Goal: Information Seeking & Learning: Learn about a topic

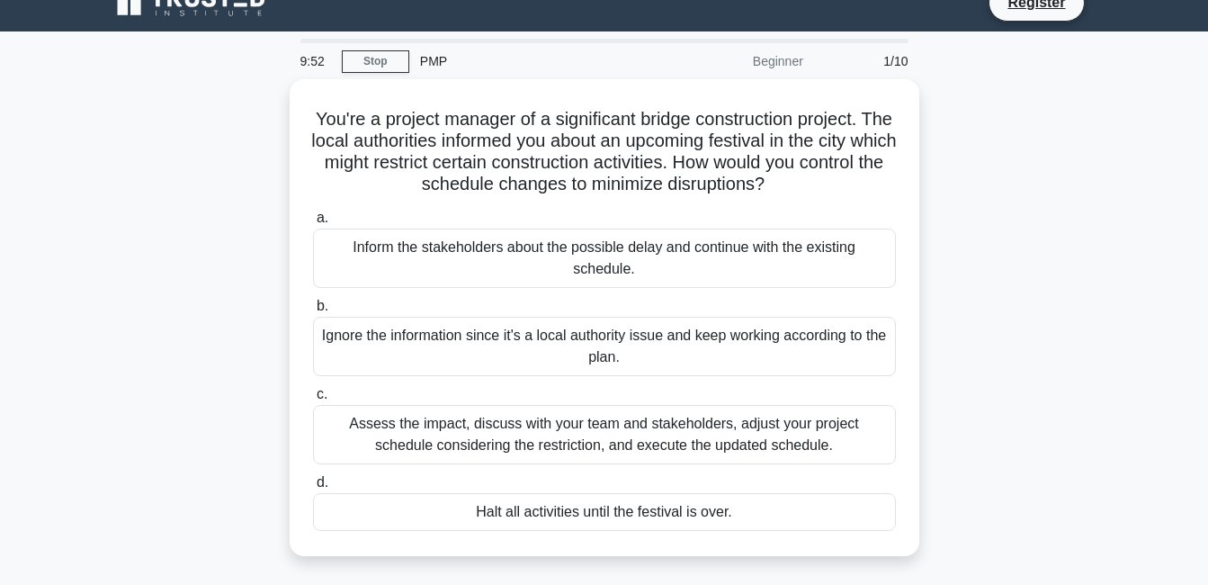
scroll to position [49, 0]
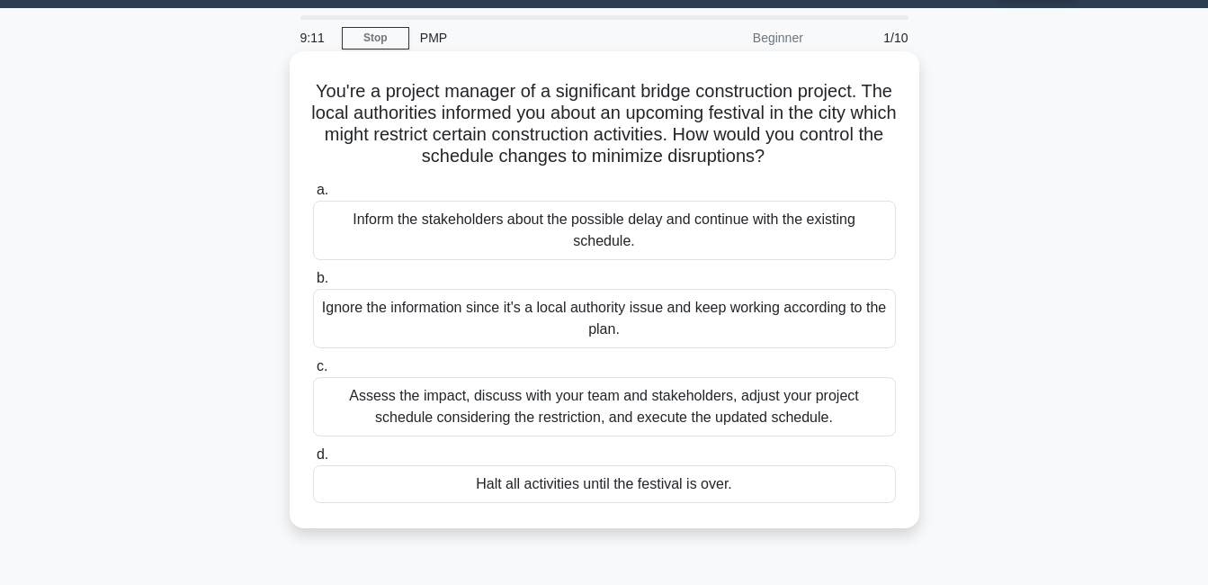
click at [553, 410] on div "Assess the impact, discuss with your team and stakeholders, adjust your project…" at bounding box center [604, 406] width 583 height 59
click at [313, 372] on input "c. Assess the impact, discuss with your team and stakeholders, adjust your proj…" at bounding box center [313, 367] width 0 height 12
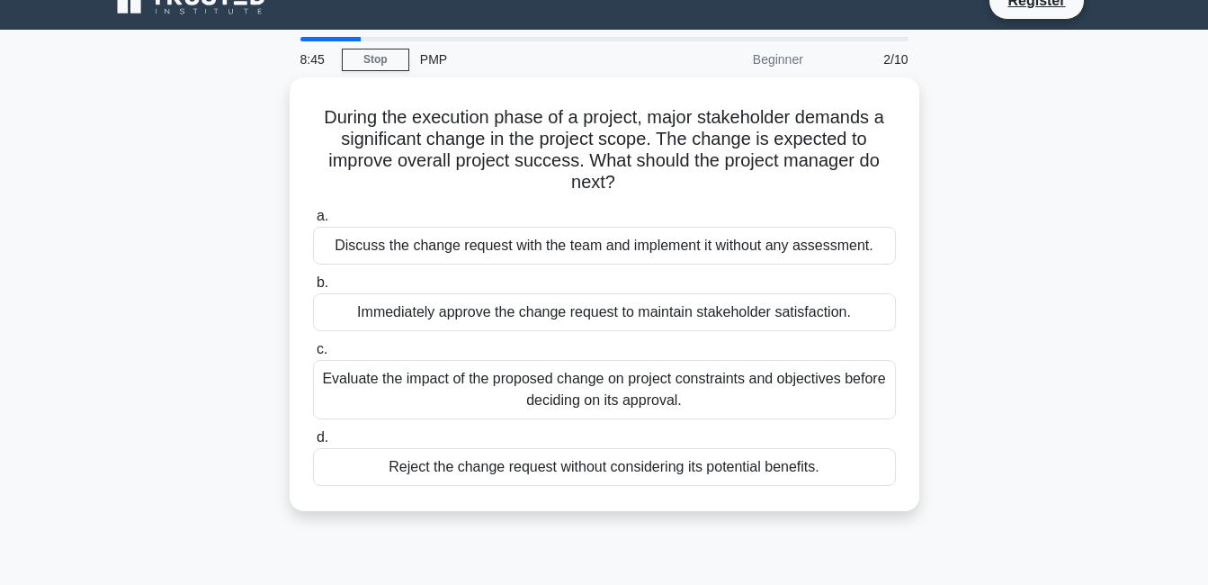
scroll to position [67, 0]
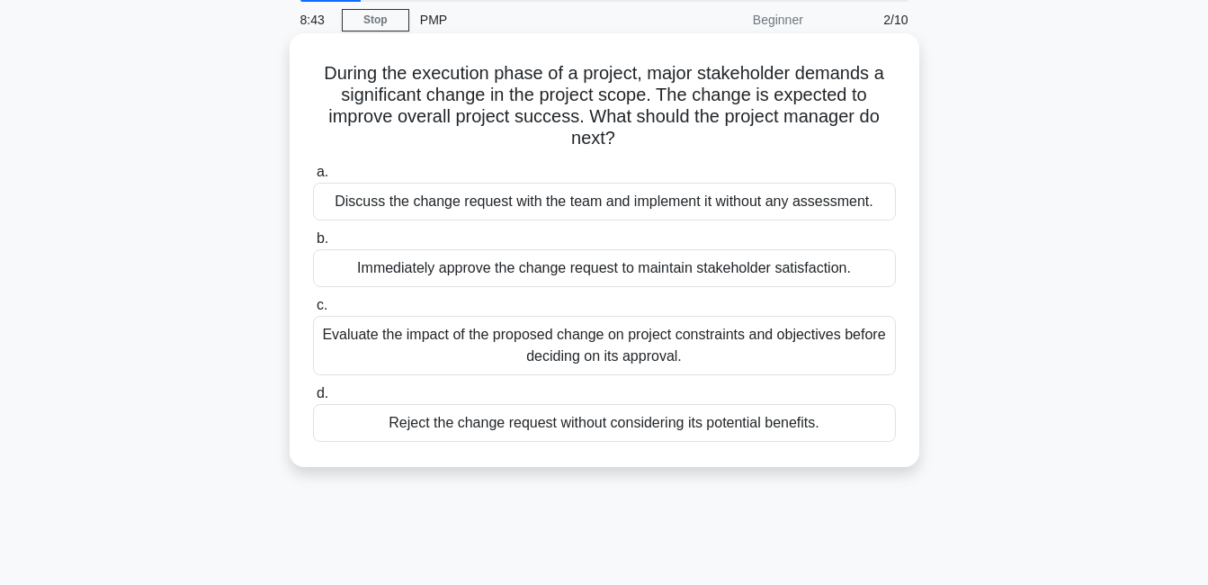
click at [604, 357] on div "Evaluate the impact of the proposed change on project constraints and objective…" at bounding box center [604, 345] width 583 height 59
click at [313, 311] on input "c. Evaluate the impact of the proposed change on project constraints and object…" at bounding box center [313, 306] width 0 height 12
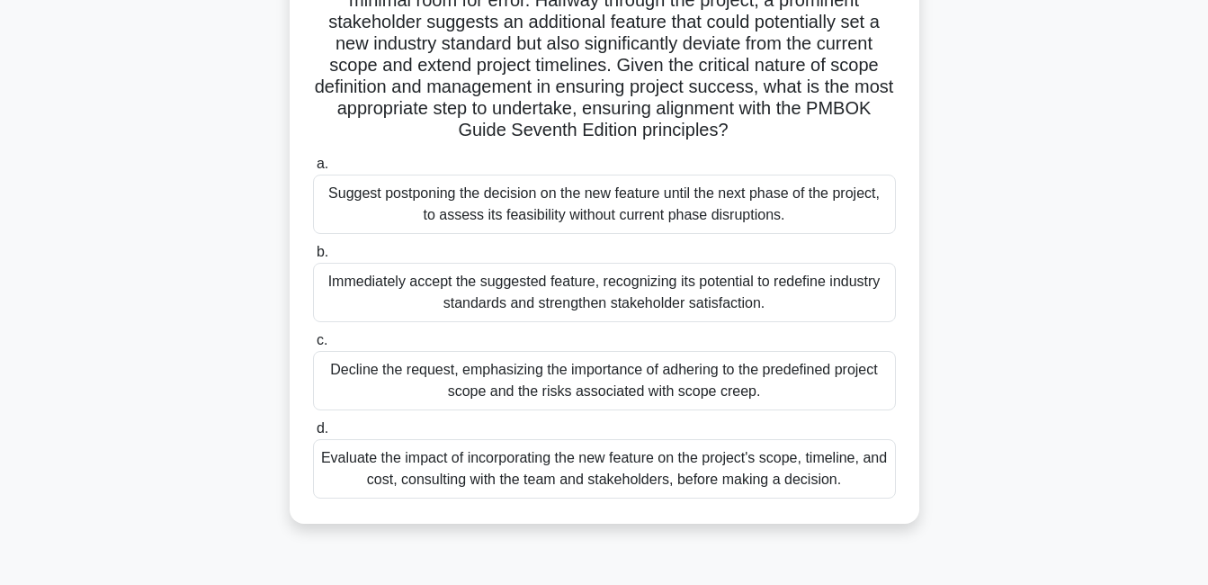
scroll to position [277, 0]
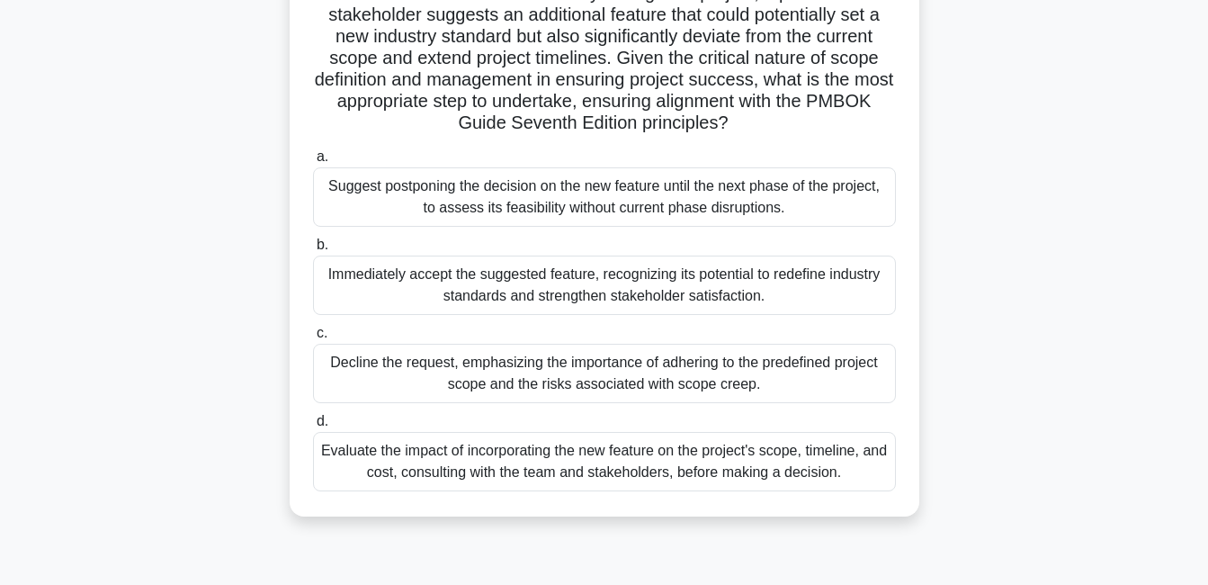
click at [732, 469] on div "Evaluate the impact of incorporating the new feature on the project's scope, ti…" at bounding box center [604, 461] width 583 height 59
click at [313, 427] on input "d. Evaluate the impact of incorporating the new feature on the project's scope,…" at bounding box center [313, 422] width 0 height 12
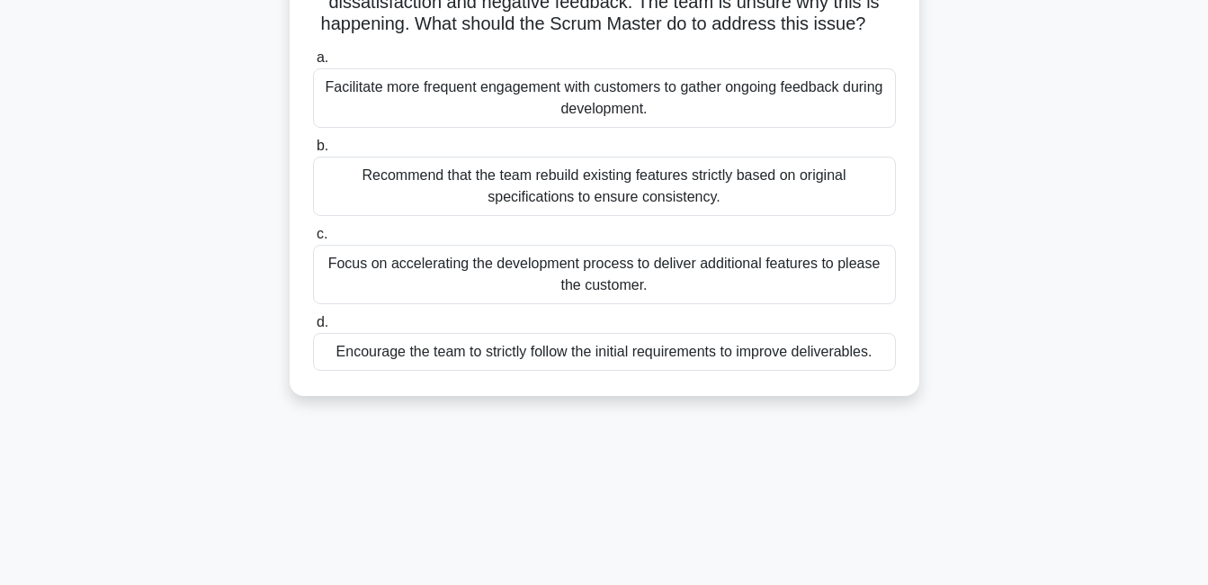
scroll to position [182, 0]
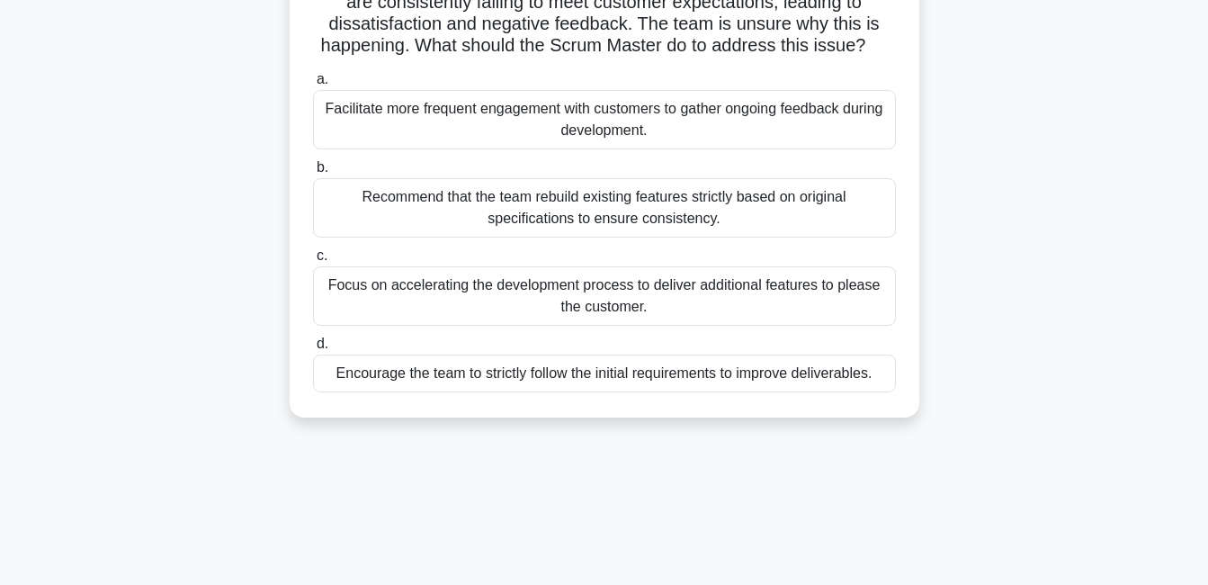
click at [784, 137] on div "Facilitate more frequent engagement with customers to gather ongoing feedback d…" at bounding box center [604, 119] width 583 height 59
click at [313, 85] on input "a. Facilitate more frequent engagement with customers to gather ongoing feedbac…" at bounding box center [313, 80] width 0 height 12
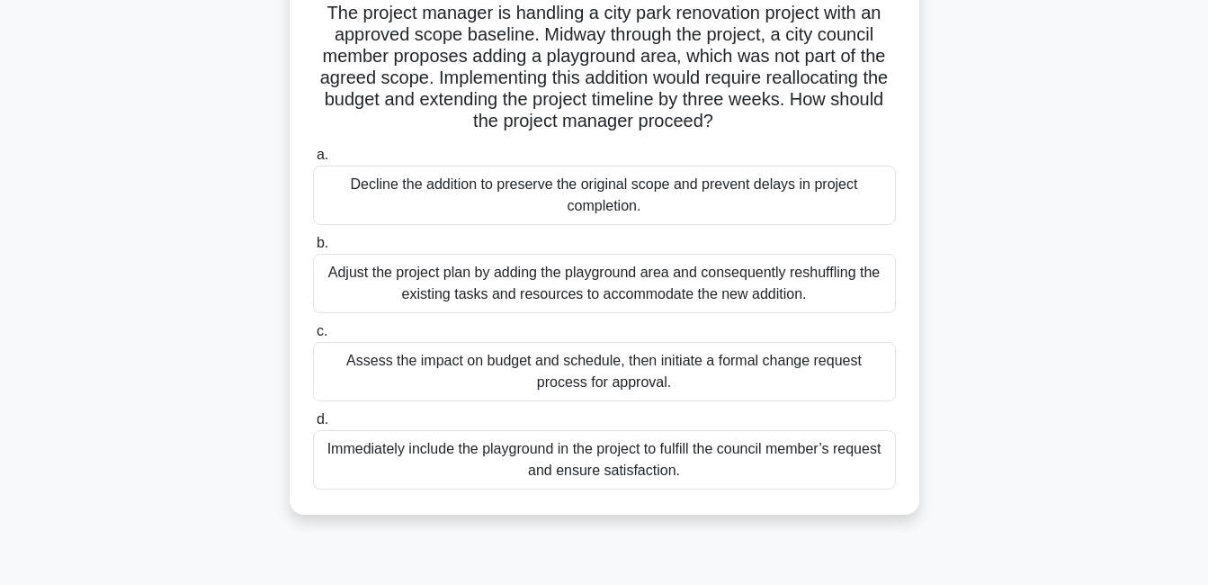
scroll to position [122, 0]
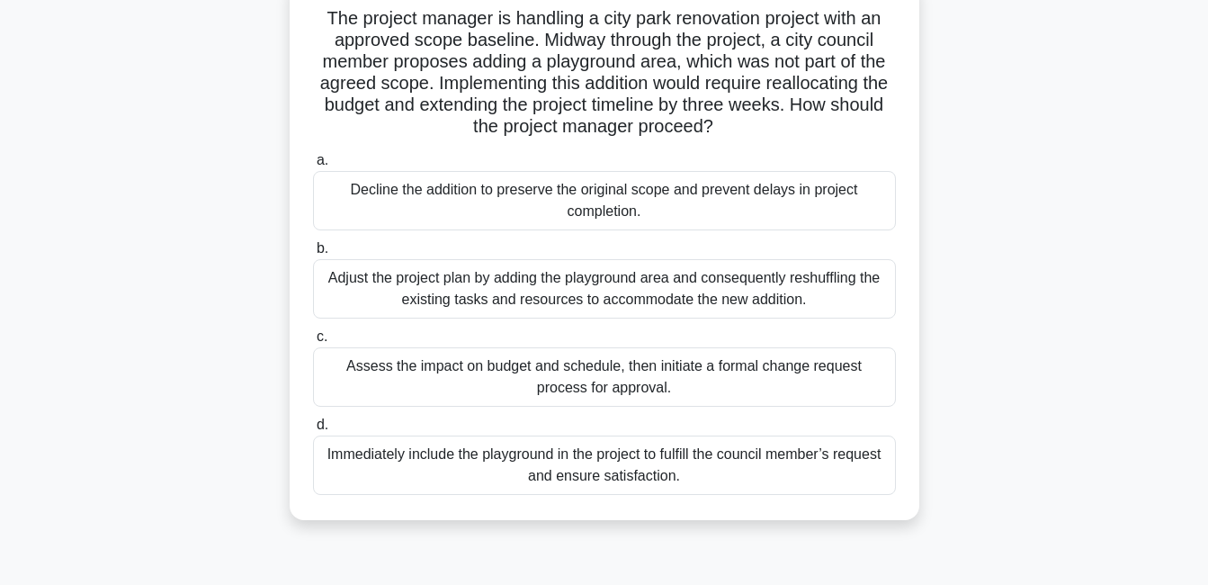
click at [833, 377] on div "Assess the impact on budget and schedule, then initiate a formal change request…" at bounding box center [604, 376] width 583 height 59
click at [313, 343] on input "c. Assess the impact on budget and schedule, then initiate a formal change requ…" at bounding box center [313, 337] width 0 height 12
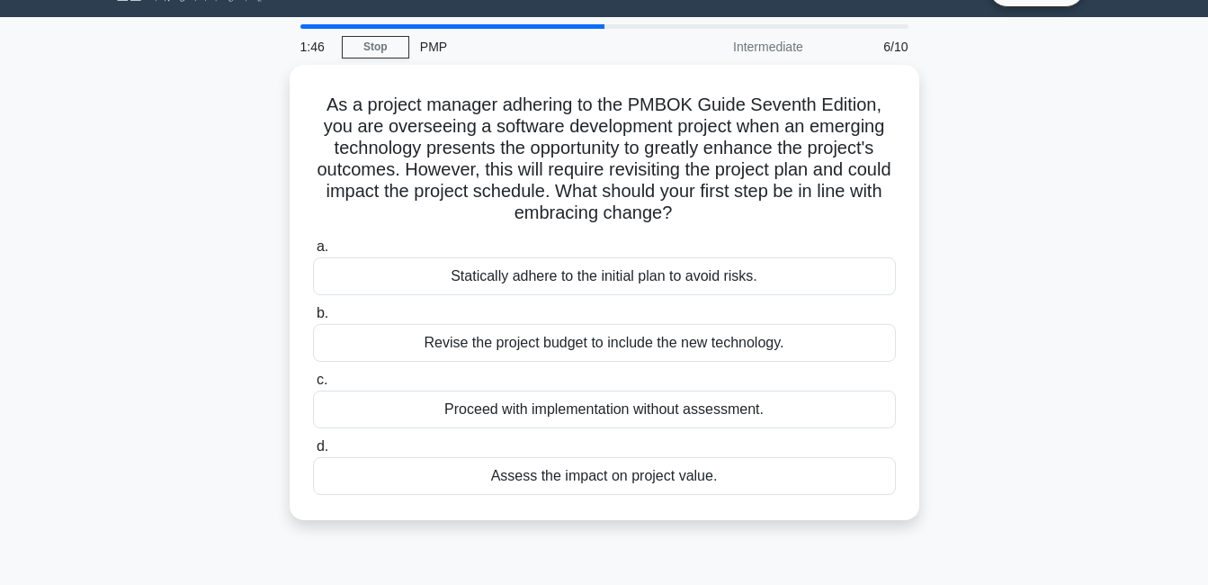
scroll to position [0, 0]
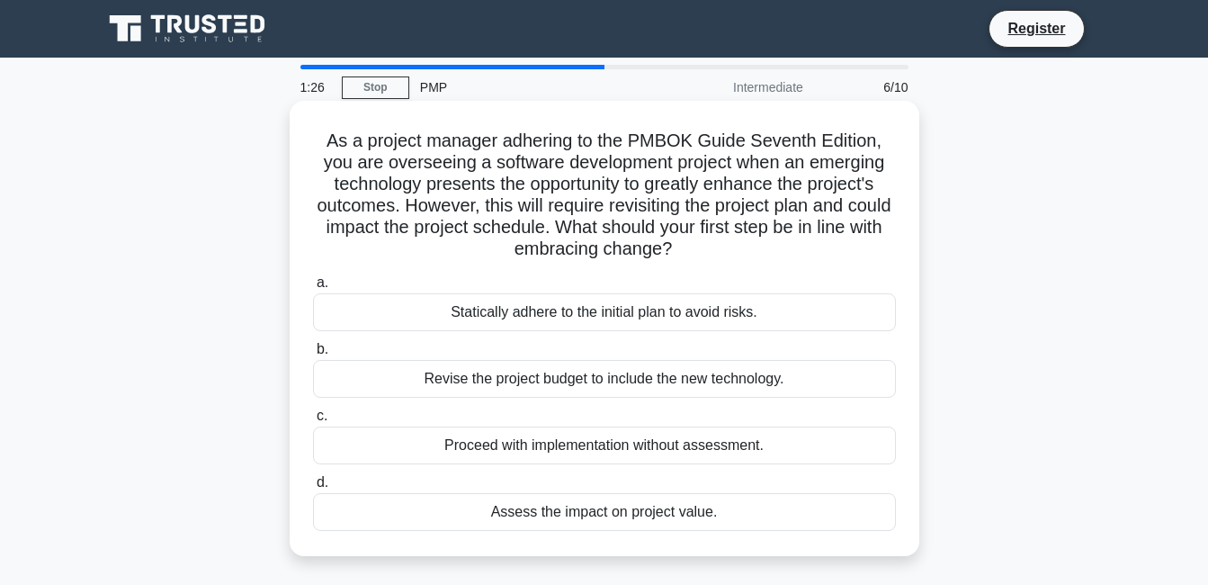
click at [726, 516] on div "Assess the impact on project value." at bounding box center [604, 512] width 583 height 38
click at [313, 488] on input "d. Assess the impact on project value." at bounding box center [313, 483] width 0 height 12
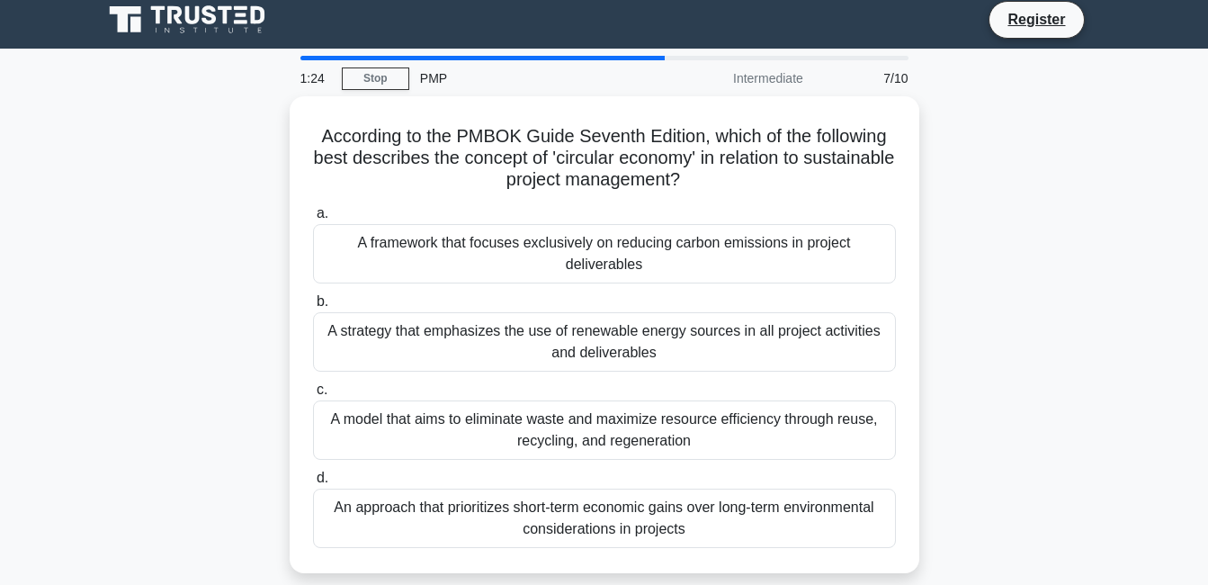
scroll to position [75, 0]
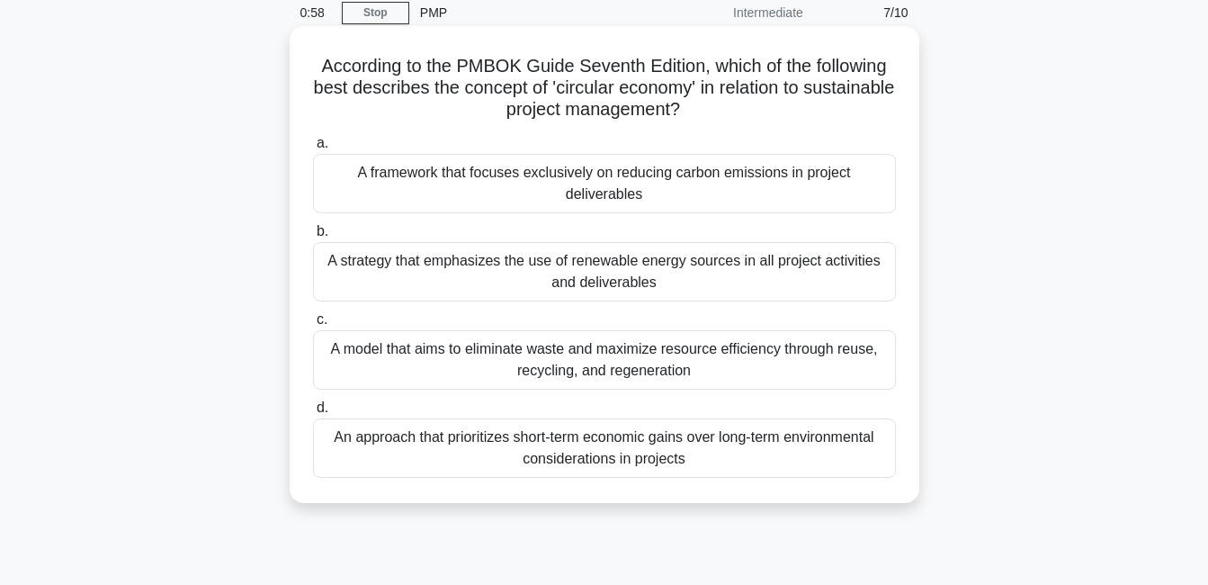
click at [836, 369] on div "A model that aims to eliminate waste and maximize resource efficiency through r…" at bounding box center [604, 359] width 583 height 59
click at [313, 326] on input "c. A model that aims to eliminate waste and maximize resource efficiency throug…" at bounding box center [313, 320] width 0 height 12
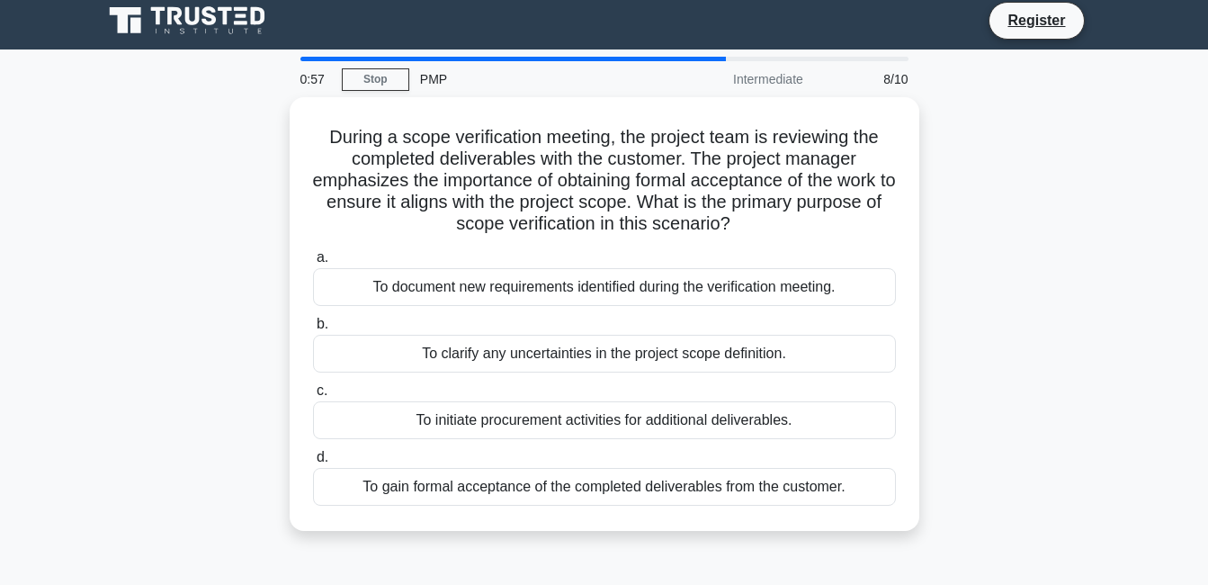
scroll to position [0, 0]
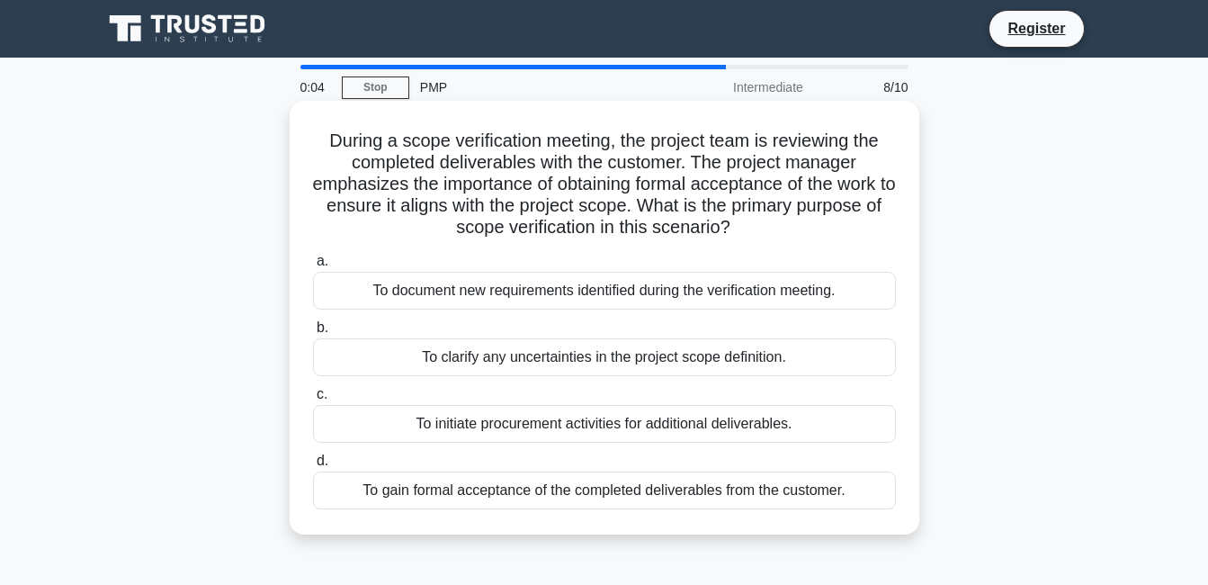
click at [829, 493] on div "To gain formal acceptance of the completed deliverables from the customer." at bounding box center [604, 490] width 583 height 38
click at [313, 467] on input "d. To gain formal acceptance of the completed deliverables from the customer." at bounding box center [313, 461] width 0 height 12
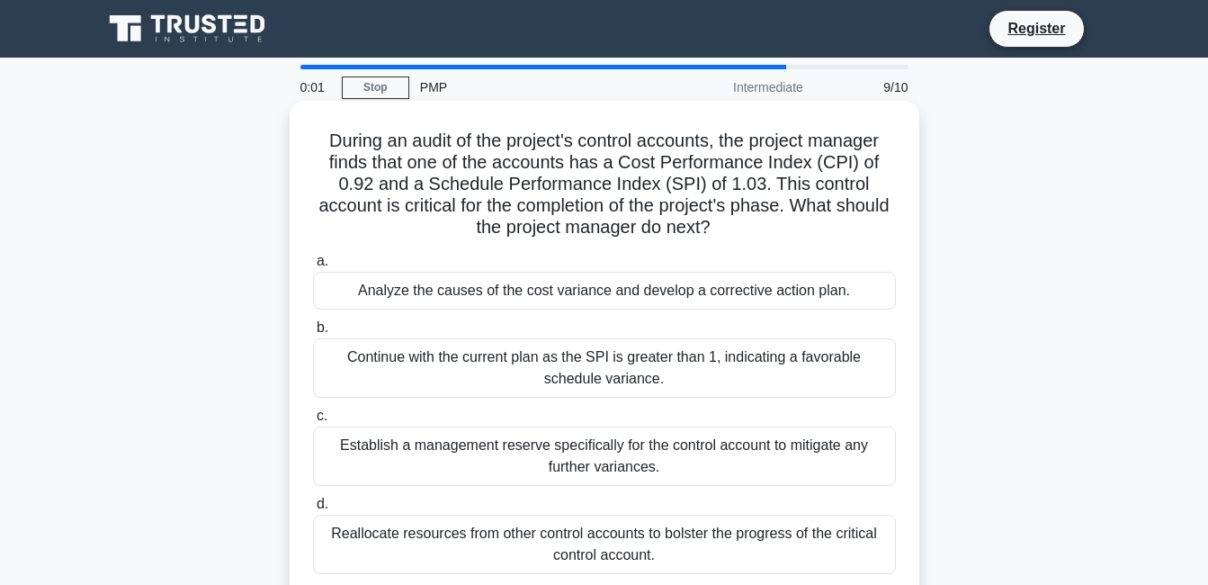
click at [818, 385] on div "Continue with the current plan as the SPI is greater than 1, indicating a favor…" at bounding box center [604, 367] width 583 height 59
click at [313, 334] on input "b. Continue with the current plan as the SPI is greater than 1, indicating a fa…" at bounding box center [313, 328] width 0 height 12
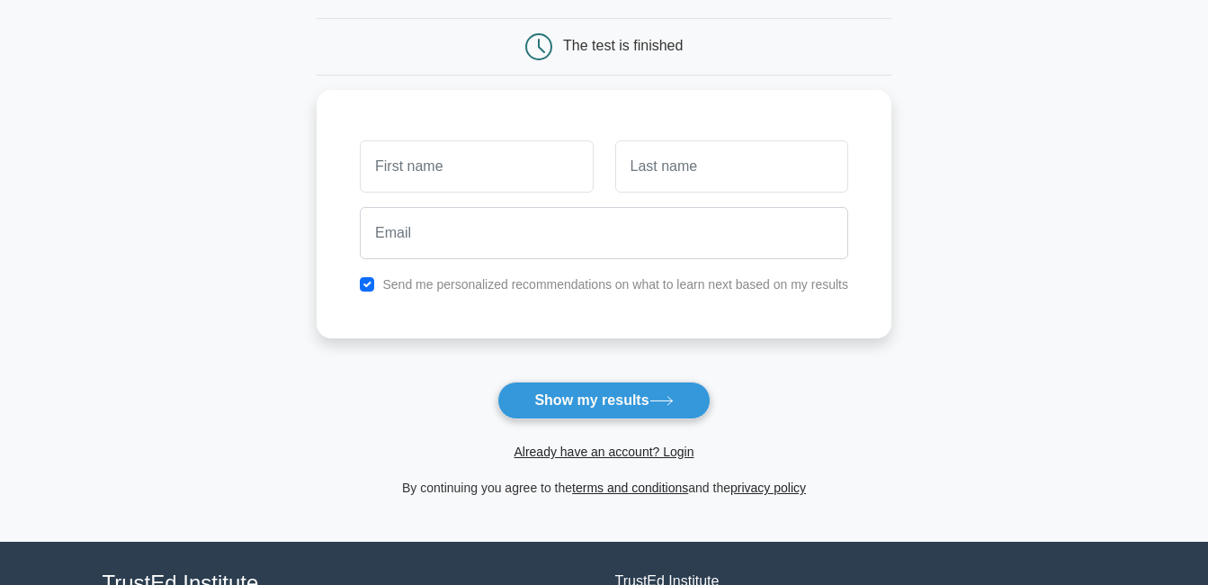
scroll to position [168, 0]
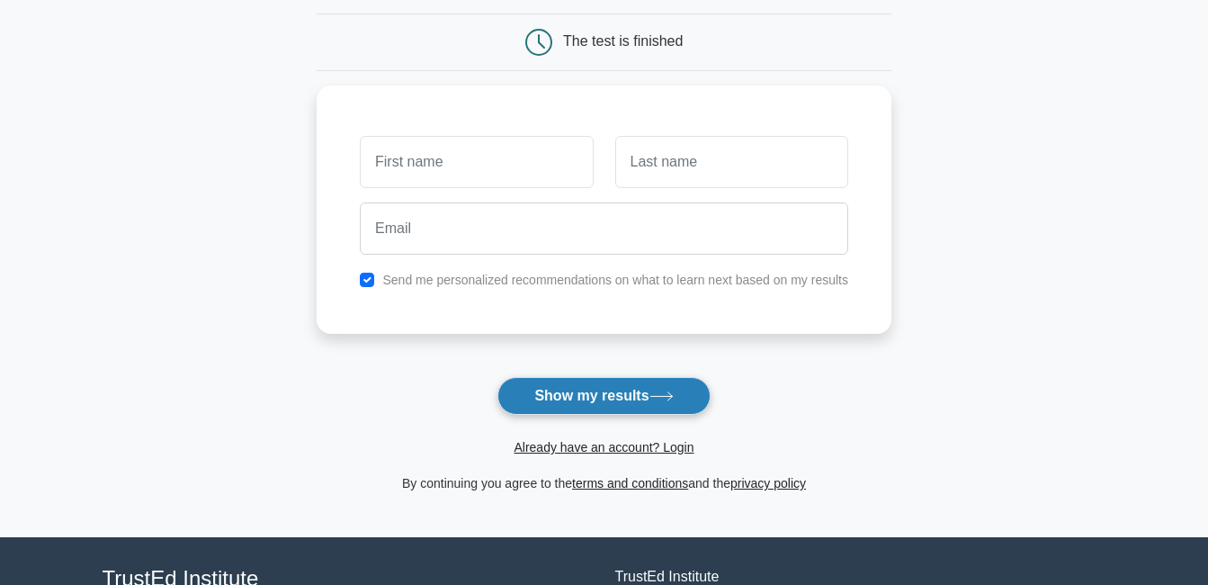
click at [616, 397] on button "Show my results" at bounding box center [603, 396] width 212 height 38
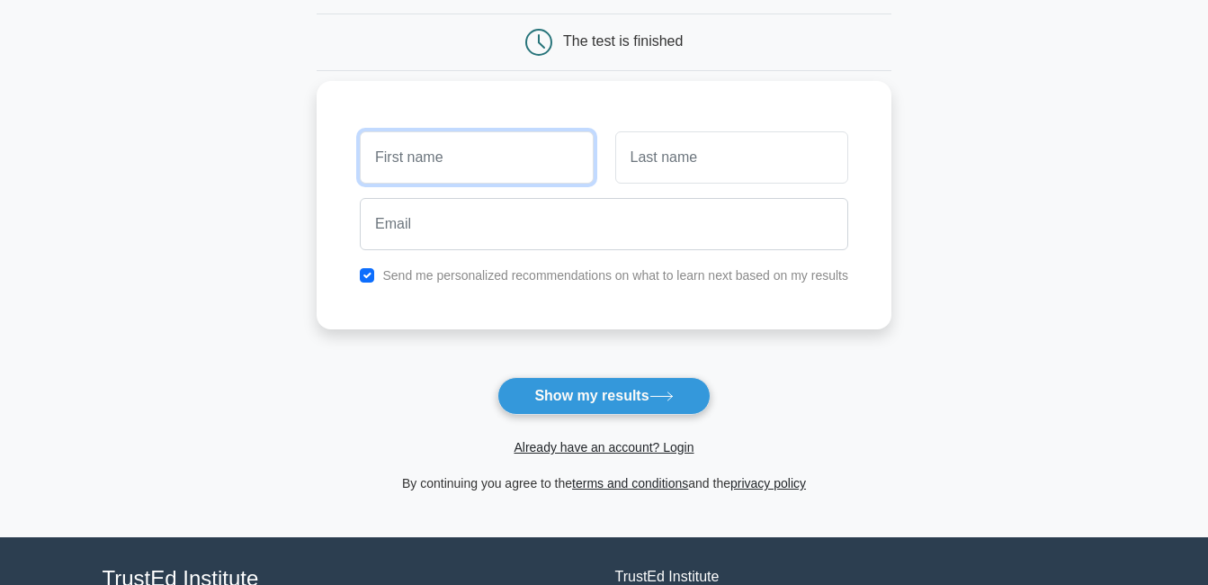
click at [446, 155] on input "text" at bounding box center [476, 157] width 233 height 52
type input "TANEN"
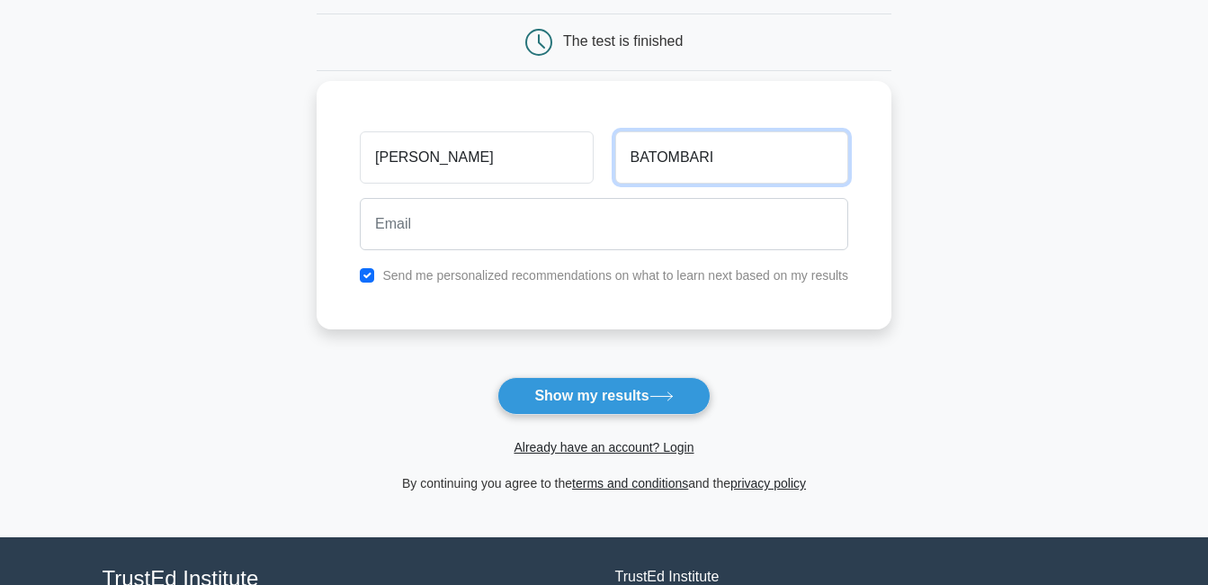
type input "BATOMBARI"
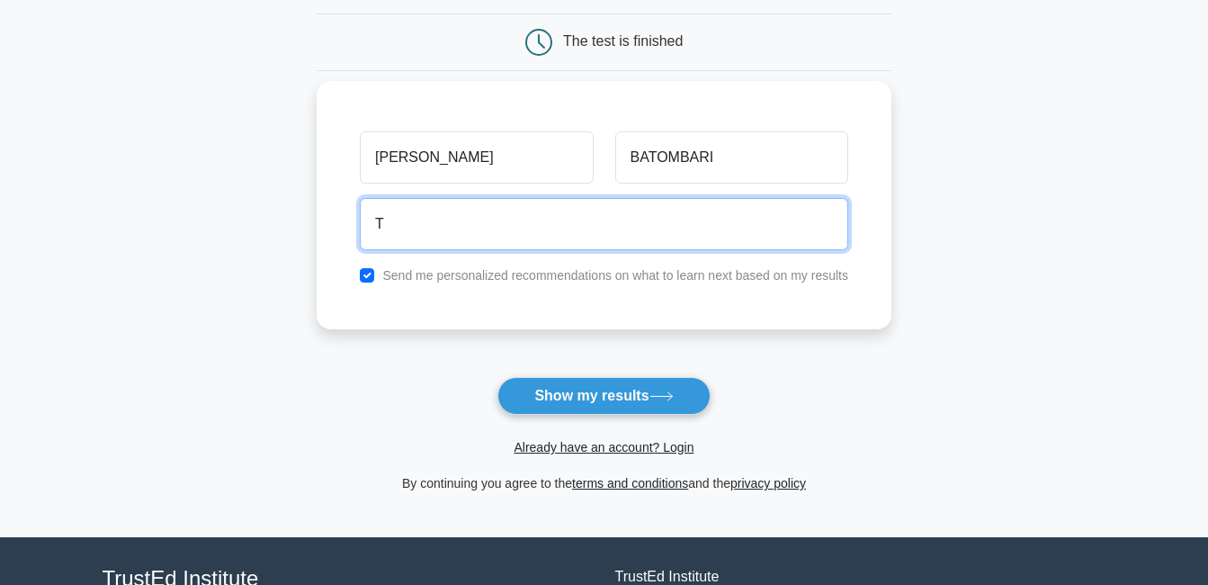
type input "theodorecosmos@gmail.com"
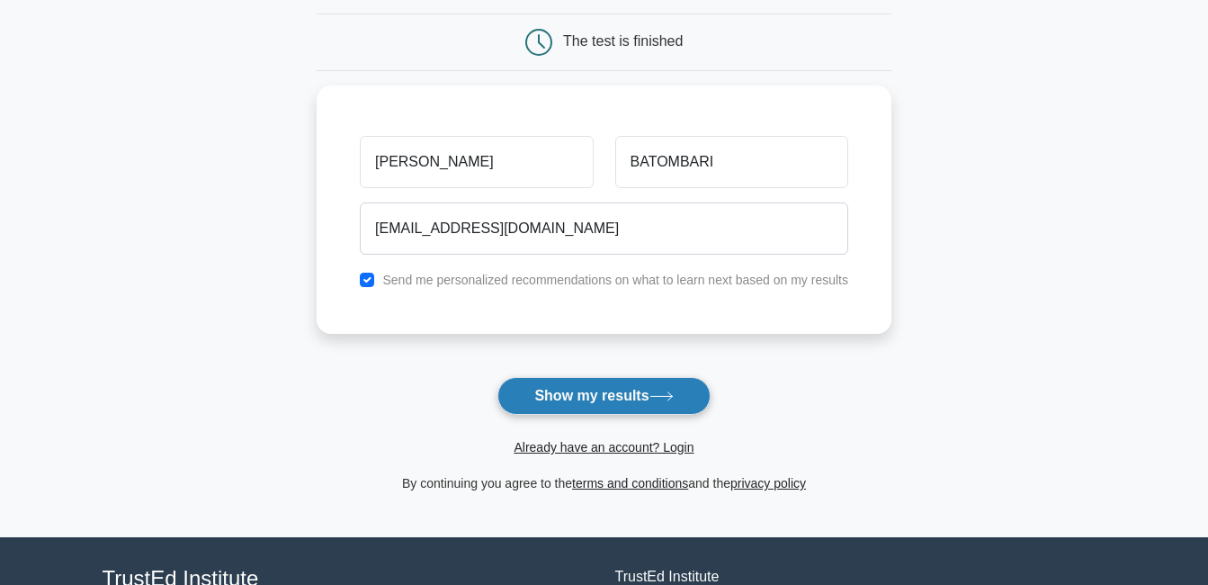
click at [580, 391] on button "Show my results" at bounding box center [603, 396] width 212 height 38
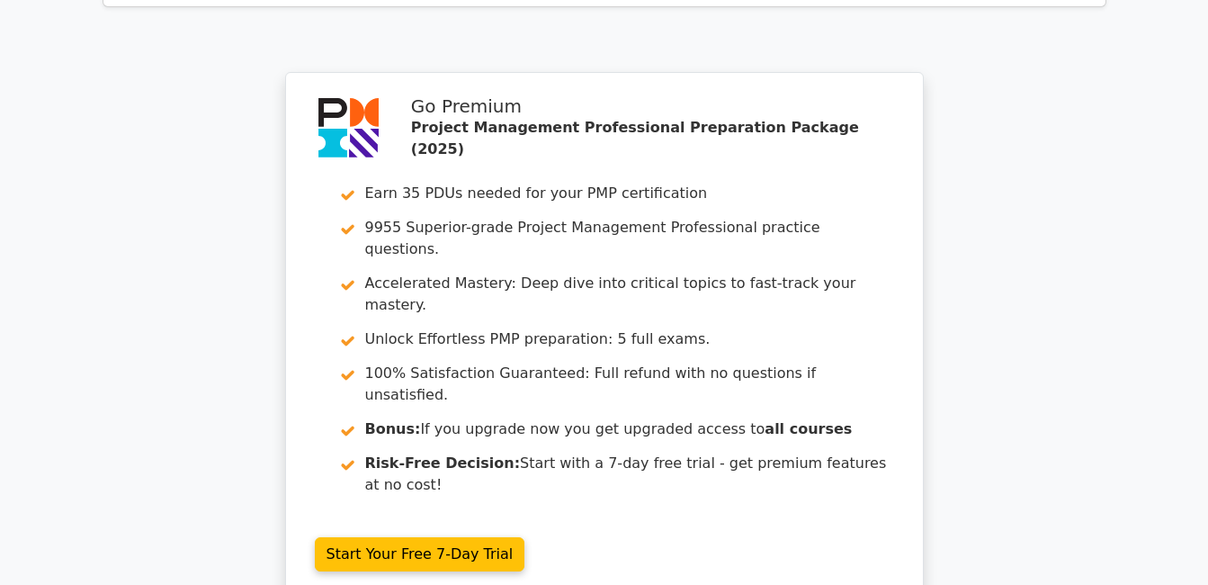
scroll to position [2905, 0]
